Goal: Book appointment/travel/reservation

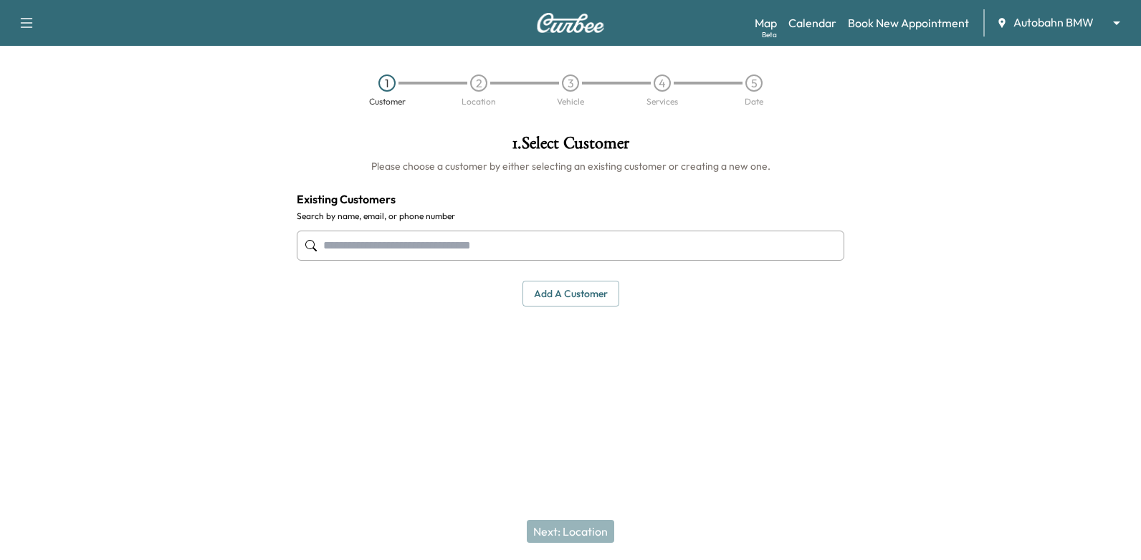
click at [590, 291] on button "Add a customer" at bounding box center [570, 294] width 97 height 27
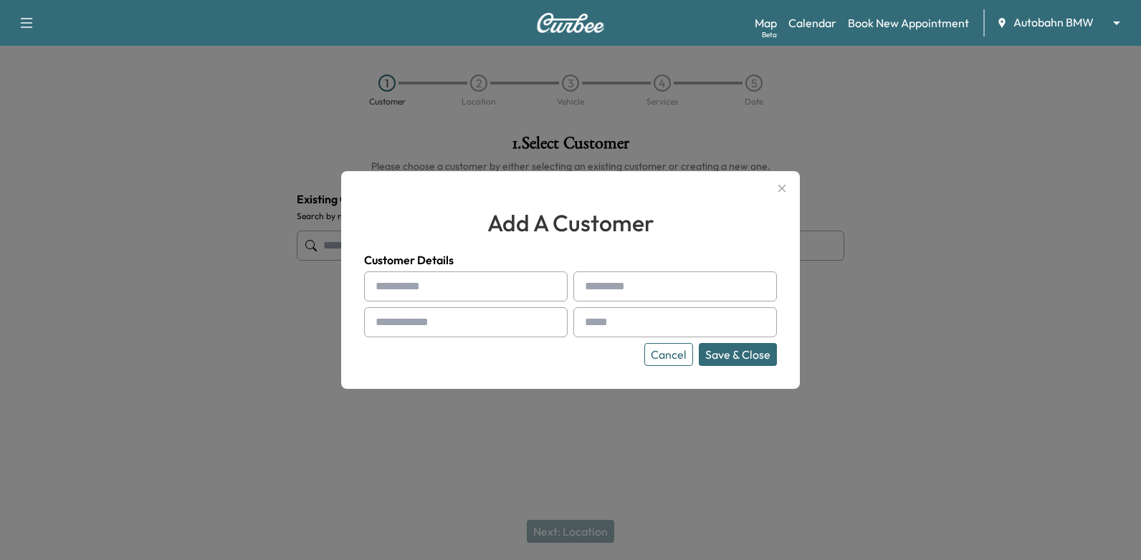
click at [493, 324] on input "text" at bounding box center [465, 322] width 203 height 30
type input "**********"
click at [592, 319] on div at bounding box center [587, 322] width 17 height 17
click at [635, 321] on input "text" at bounding box center [674, 322] width 203 height 30
click at [500, 286] on input "text" at bounding box center [465, 287] width 203 height 30
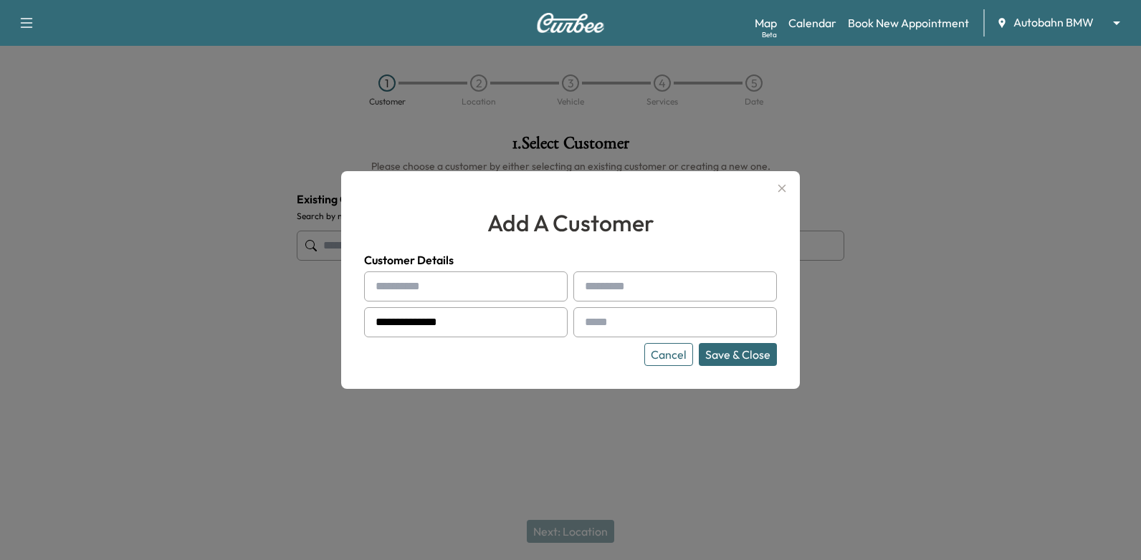
click at [692, 319] on input "text" at bounding box center [674, 322] width 203 height 30
click at [784, 191] on icon "button" at bounding box center [782, 189] width 8 height 8
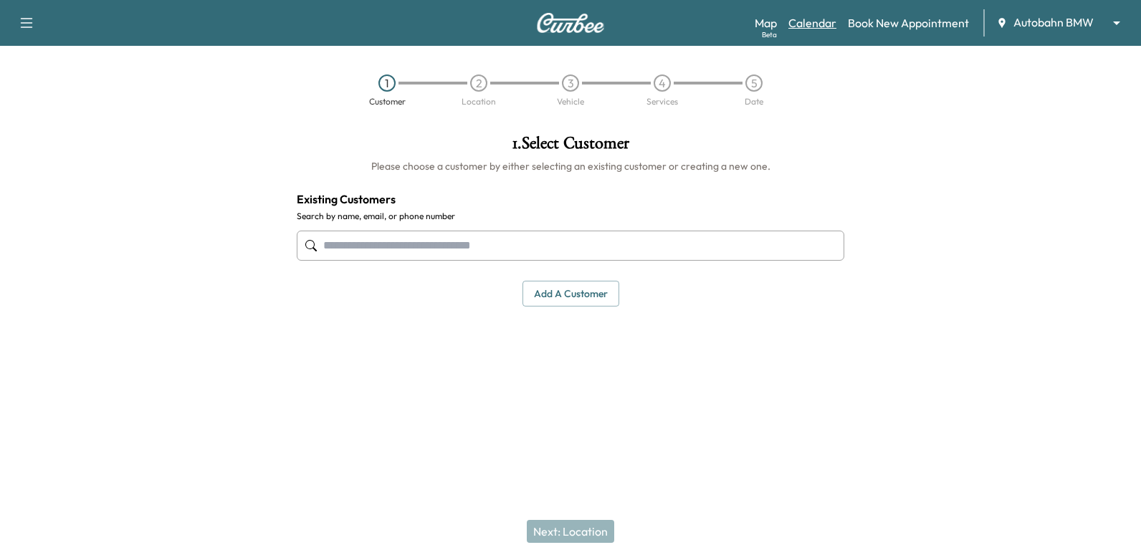
click at [807, 22] on link "Calendar" at bounding box center [812, 22] width 48 height 17
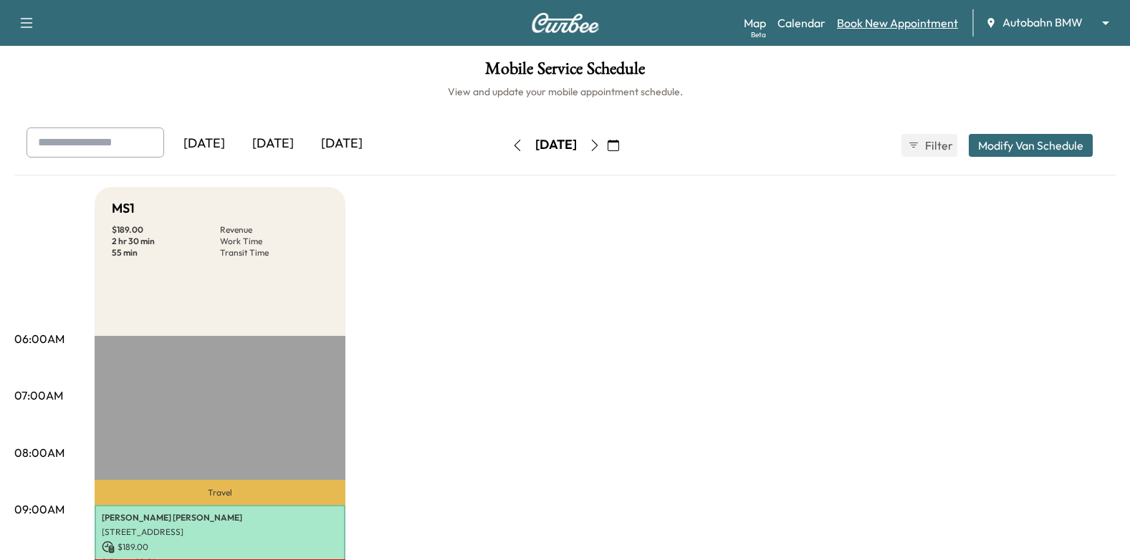
click at [880, 18] on link "Book New Appointment" at bounding box center [897, 22] width 121 height 17
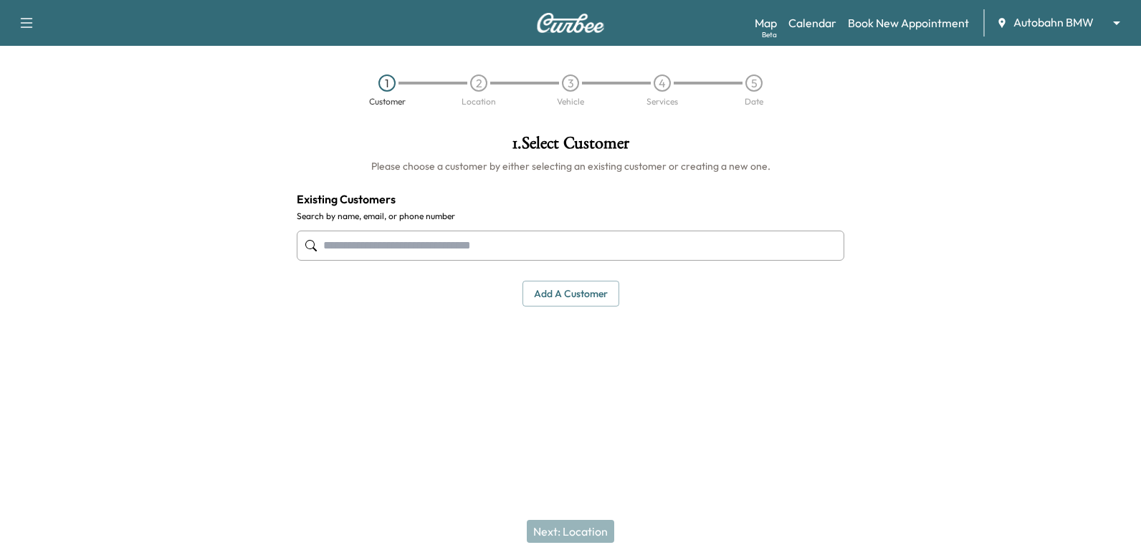
click at [772, 247] on input "text" at bounding box center [570, 246] width 547 height 30
click at [575, 294] on button "Add a customer" at bounding box center [570, 294] width 97 height 27
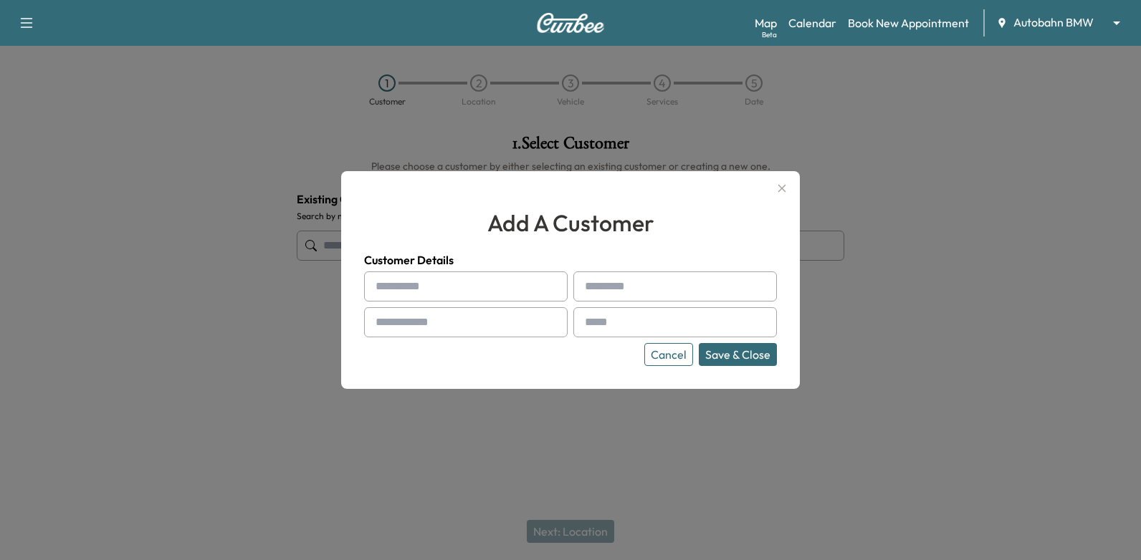
click at [523, 283] on input "text" at bounding box center [465, 287] width 203 height 30
click at [806, 200] on div at bounding box center [570, 280] width 1141 height 560
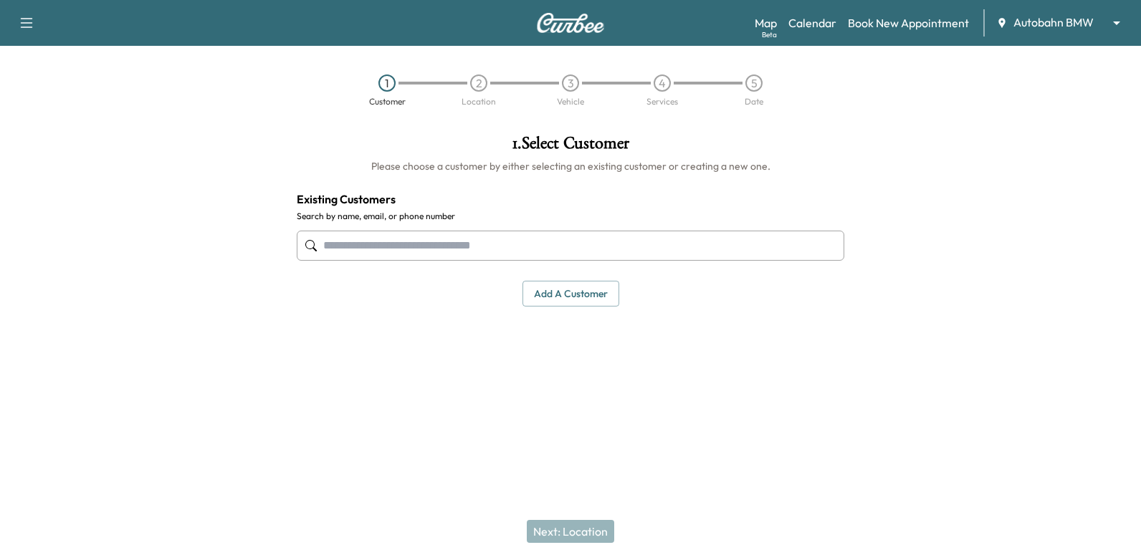
click at [812, 32] on div "Map Beta Calendar Book New Appointment Autobahn BMW ******** ​" at bounding box center [941, 22] width 375 height 27
click at [818, 22] on link "Calendar" at bounding box center [812, 22] width 48 height 17
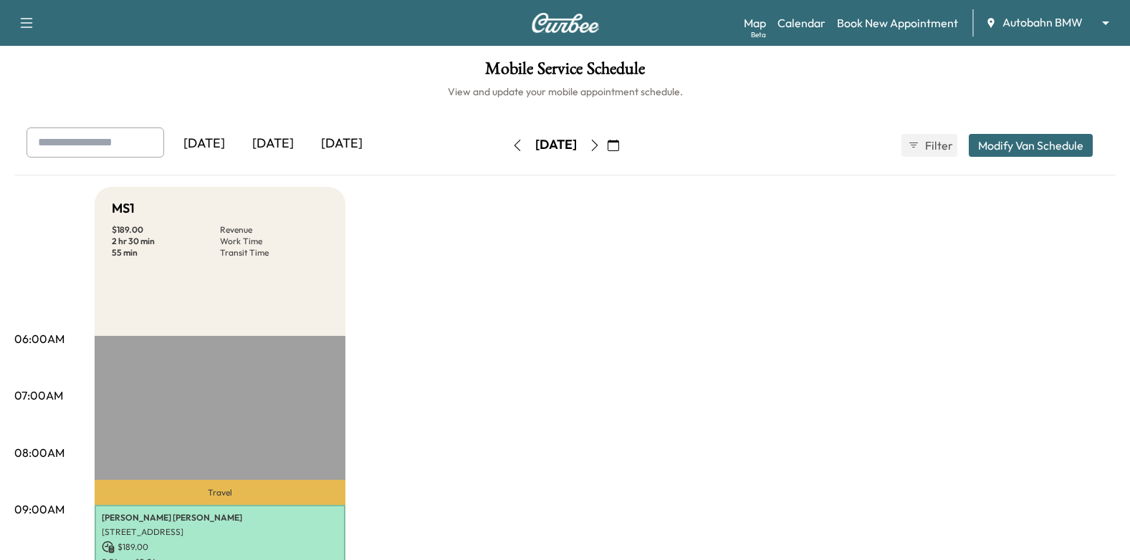
click at [607, 149] on button "button" at bounding box center [594, 145] width 24 height 23
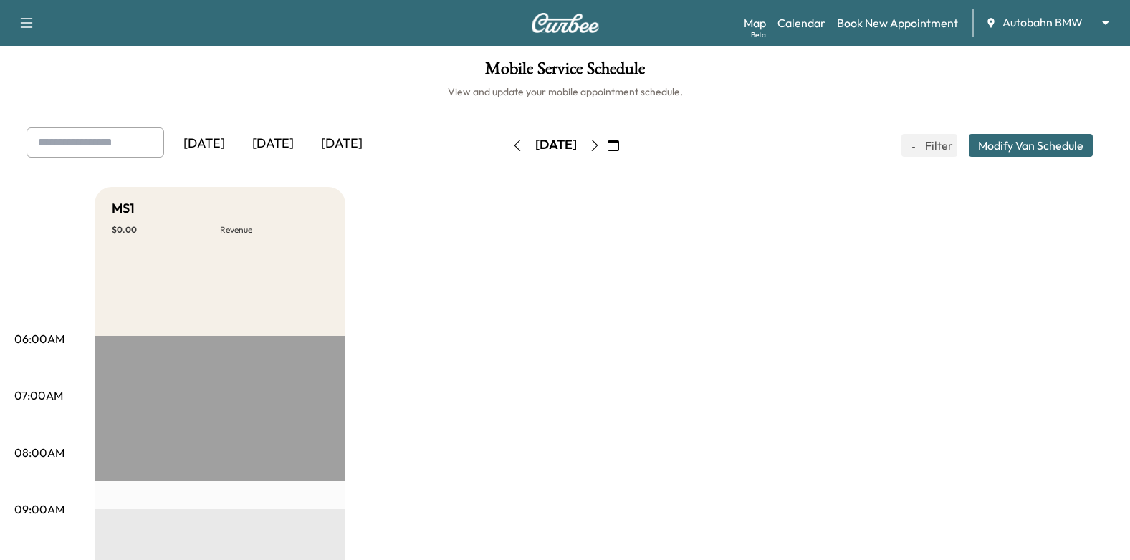
click at [597, 148] on icon "button" at bounding box center [594, 145] width 6 height 11
click at [600, 140] on icon "button" at bounding box center [594, 145] width 11 height 11
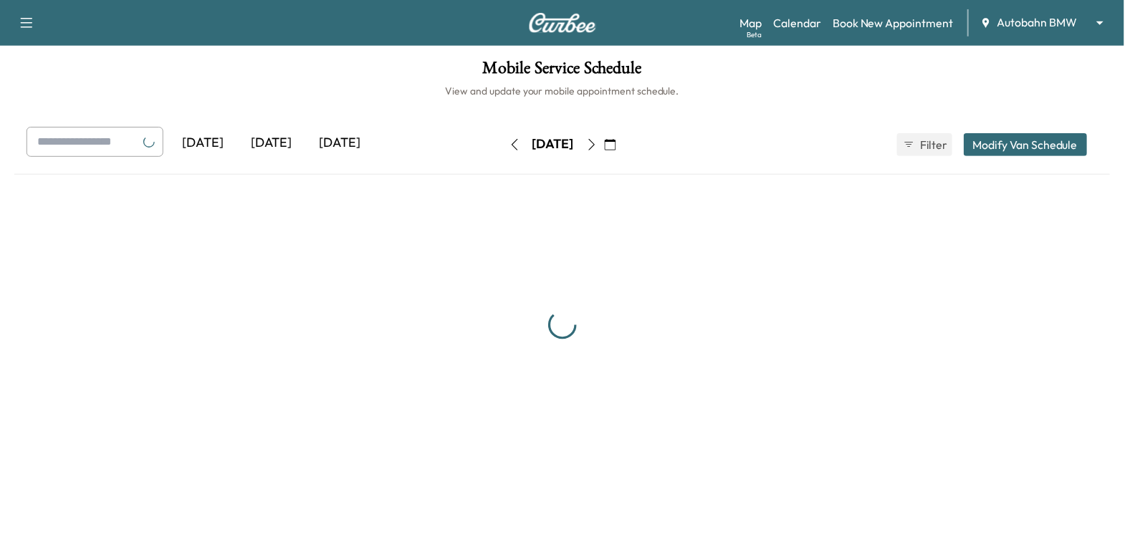
click at [607, 140] on button "button" at bounding box center [594, 145] width 24 height 23
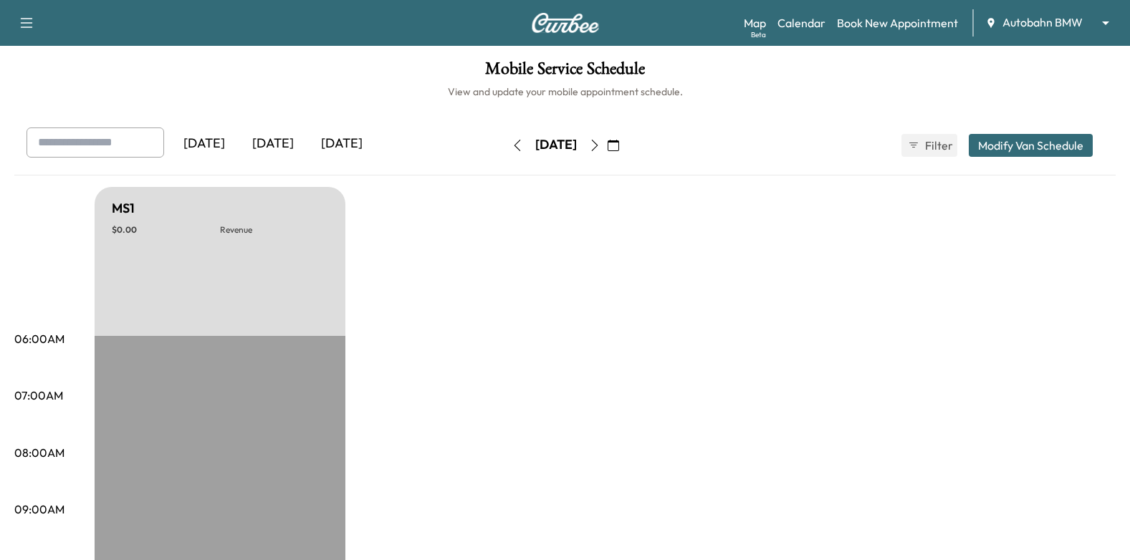
click at [600, 145] on icon "button" at bounding box center [594, 145] width 11 height 11
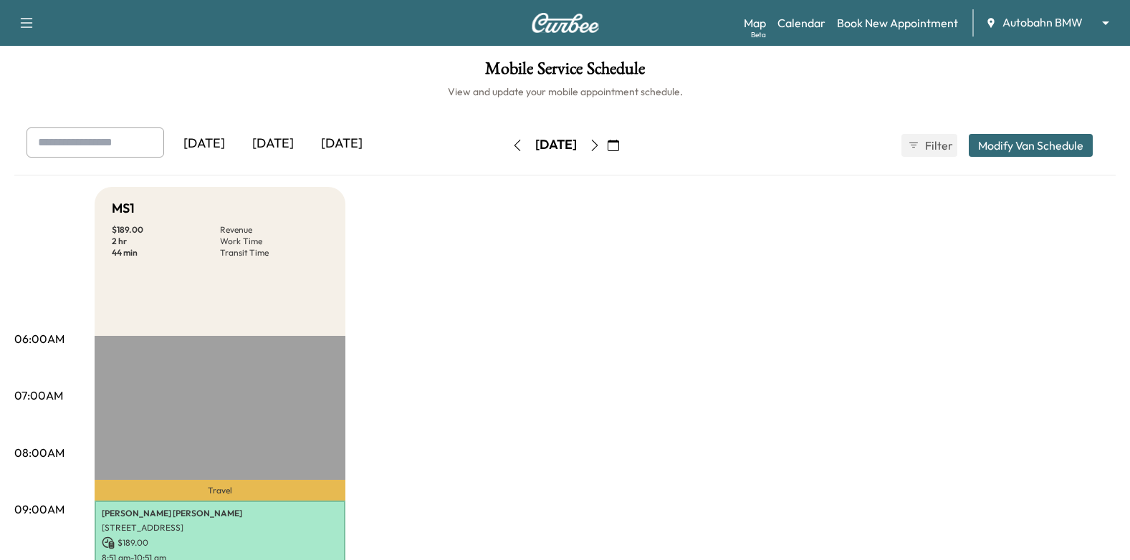
click at [607, 143] on button "button" at bounding box center [594, 145] width 24 height 23
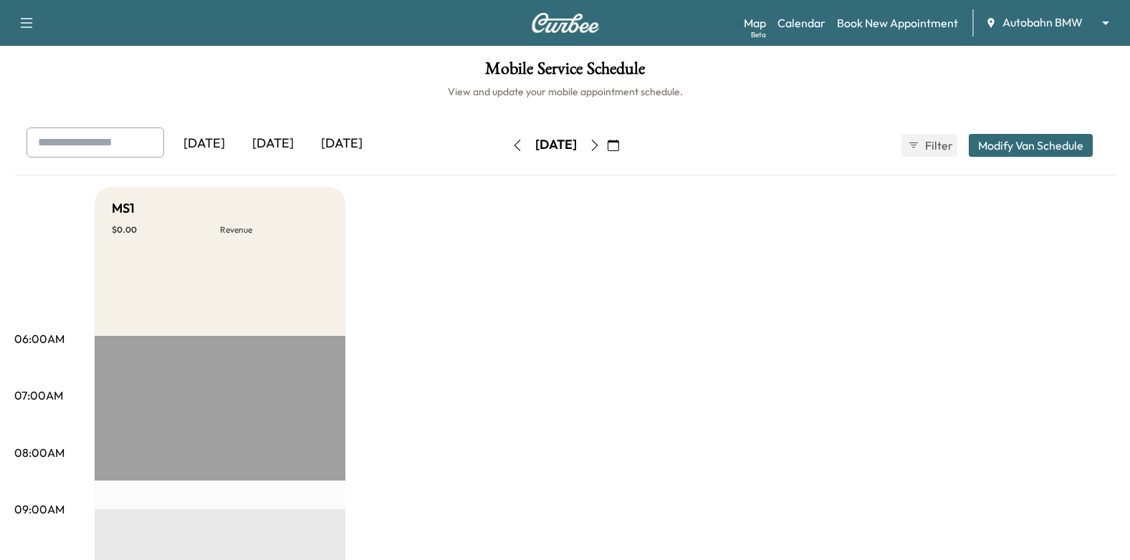
click at [607, 148] on div "[DATE]" at bounding box center [556, 145] width 102 height 23
click at [607, 148] on button "button" at bounding box center [594, 145] width 24 height 23
click at [512, 140] on icon "button" at bounding box center [517, 145] width 11 height 11
